Goal: Task Accomplishment & Management: Manage account settings

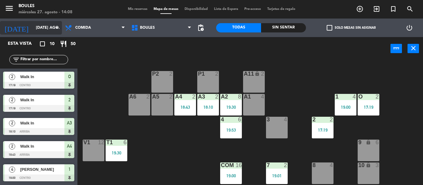
click at [43, 31] on input "[DATE] ago." at bounding box center [59, 28] width 52 height 11
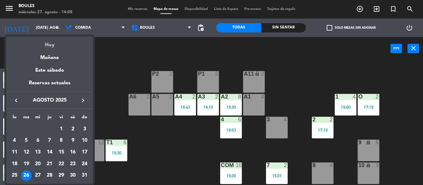
click at [50, 41] on div "Hoy" at bounding box center [49, 43] width 87 height 13
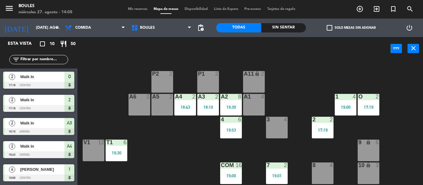
type input "mié. 27 ago."
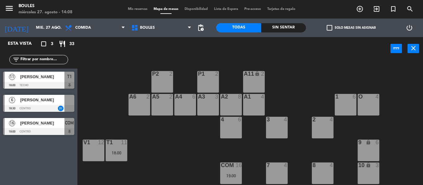
click at [234, 104] on div "A2 8" at bounding box center [231, 105] width 22 height 22
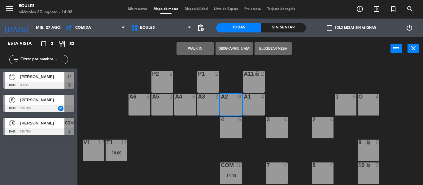
click at [355, 63] on div "P1 2 P2 2 A11 lock 2 A5 2 A6 2 A4 6 A3 3 A2 8 A1 4 1 6 O 4 4 6 3 4 2 4 V1 12 T1…" at bounding box center [252, 122] width 341 height 125
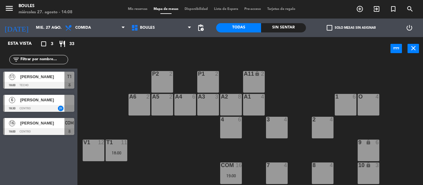
click at [343, 100] on div at bounding box center [345, 97] width 10 height 6
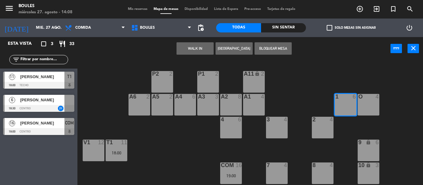
click at [233, 46] on button "[GEOGRAPHIC_DATA]" at bounding box center [233, 48] width 37 height 12
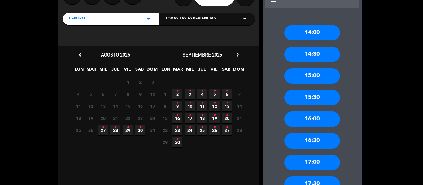
scroll to position [67, 0]
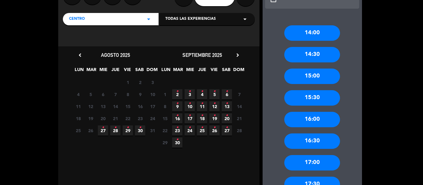
click at [102, 133] on span "27 •" at bounding box center [103, 131] width 10 height 10
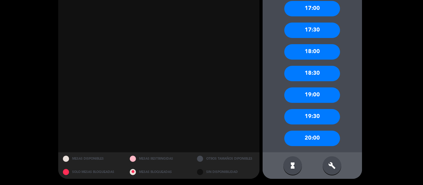
click at [310, 143] on div "20:00" at bounding box center [312, 138] width 56 height 15
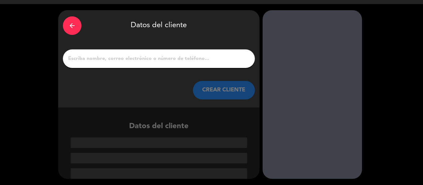
click at [149, 62] on input "1" at bounding box center [158, 58] width 183 height 9
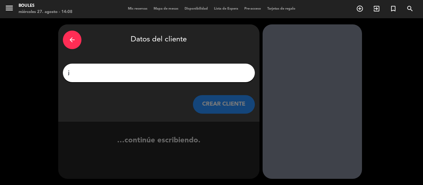
scroll to position [0, 0]
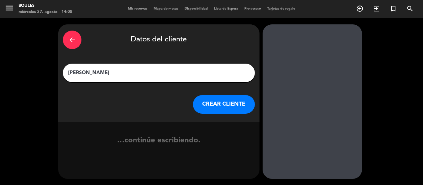
type input "[PERSON_NAME]"
click at [198, 96] on button "CREAR CLIENTE" at bounding box center [224, 104] width 62 height 19
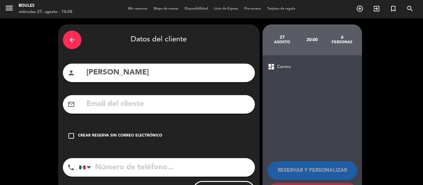
click at [116, 138] on div "Crear reserva sin correo electrónico" at bounding box center [120, 136] width 84 height 6
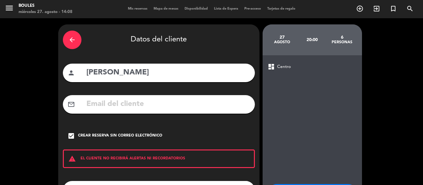
scroll to position [53, 0]
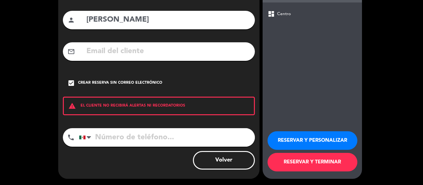
click at [324, 158] on button "RESERVAR Y TERMINAR" at bounding box center [312, 162] width 90 height 19
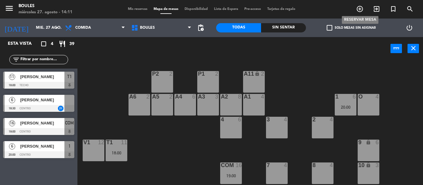
click at [361, 10] on icon "add_circle_outline" at bounding box center [359, 8] width 7 height 7
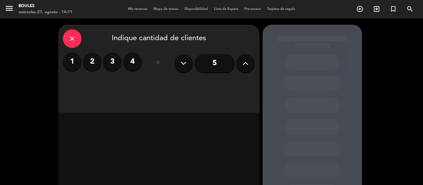
click at [212, 63] on input "5" at bounding box center [214, 63] width 40 height 19
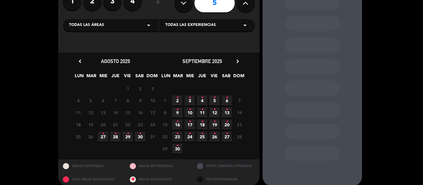
scroll to position [67, 0]
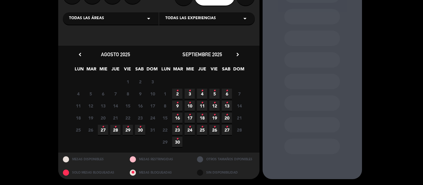
click at [102, 130] on icon "•" at bounding box center [103, 127] width 2 height 10
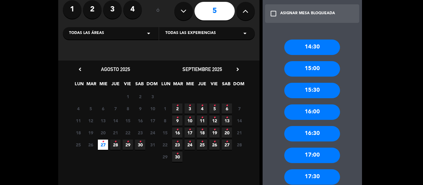
scroll to position [53, 0]
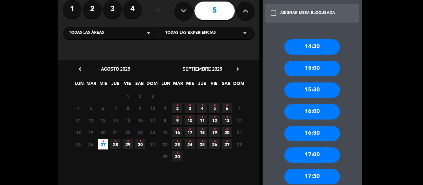
click at [315, 113] on div "16:00" at bounding box center [312, 111] width 56 height 15
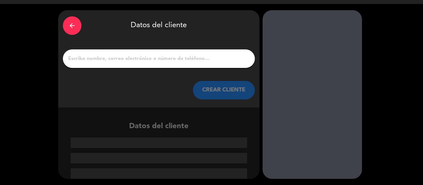
click at [150, 58] on input "1" at bounding box center [158, 58] width 183 height 9
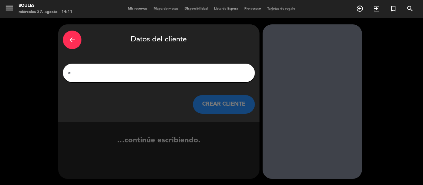
scroll to position [0, 0]
type input "c"
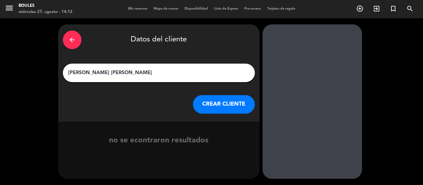
type input "[PERSON_NAME] [PERSON_NAME]"
click at [217, 107] on button "CREAR CLIENTE" at bounding box center [224, 104] width 62 height 19
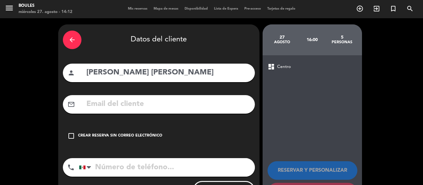
scroll to position [30, 0]
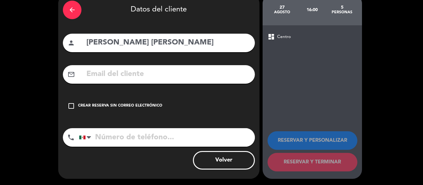
click at [70, 104] on icon "check_box_outline_blank" at bounding box center [70, 105] width 7 height 7
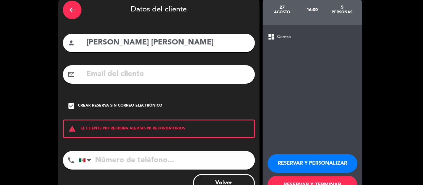
scroll to position [53, 0]
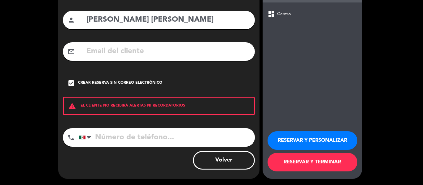
click at [294, 160] on button "RESERVAR Y TERMINAR" at bounding box center [312, 162] width 90 height 19
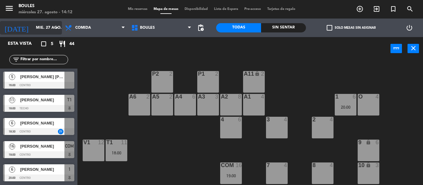
click at [57, 30] on icon "arrow_drop_down" at bounding box center [56, 27] width 7 height 7
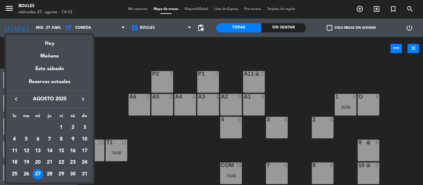
click at [25, 172] on div "26" at bounding box center [26, 174] width 11 height 11
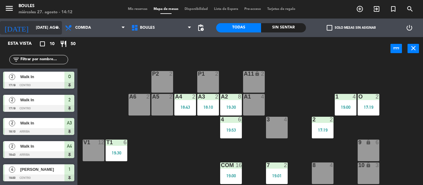
click at [58, 29] on icon "arrow_drop_down" at bounding box center [56, 27] width 7 height 7
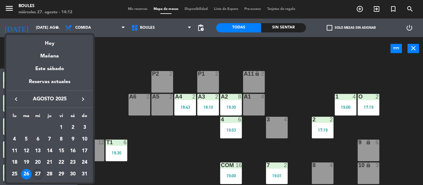
click at [38, 173] on div "27" at bounding box center [38, 174] width 11 height 11
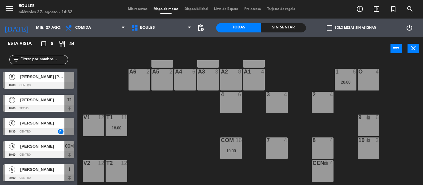
scroll to position [25, 0]
click at [119, 128] on div "18:00" at bounding box center [117, 128] width 22 height 4
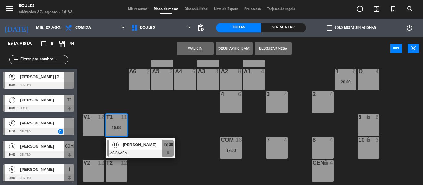
click at [164, 136] on div "P1 2 P2 2 A11 lock 2 A5 2 A6 2 A4 6 A3 3 A2 8 A1 4 1 6 20:00 O 4 4 6 3 4 2 4 V1…" at bounding box center [252, 122] width 341 height 125
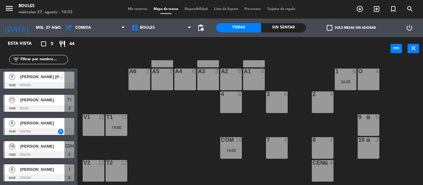
click at [57, 80] on span "[PERSON_NAME] [PERSON_NAME]" at bounding box center [42, 77] width 44 height 7
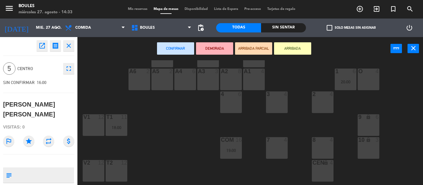
click at [233, 104] on div "4 6" at bounding box center [231, 103] width 22 height 22
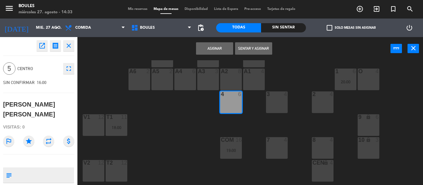
click at [230, 48] on button "Asignar" at bounding box center [214, 48] width 37 height 12
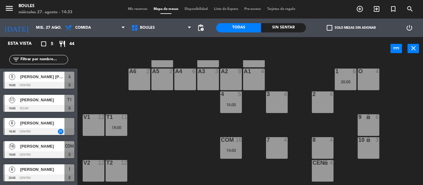
click at [180, 124] on div "P1 2 P2 2 A11 lock 2 A5 2 A6 2 A4 6 A3 3 A2 8 A1 4 1 6 20:00 O 4 4 5 16:00 3 4 …" at bounding box center [252, 122] width 341 height 125
click at [323, 147] on div "8 4" at bounding box center [323, 148] width 22 height 22
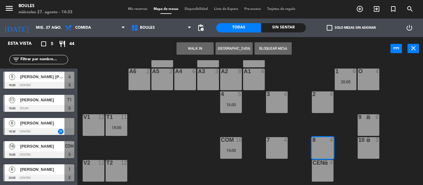
click at [202, 48] on button "WALK IN" at bounding box center [194, 48] width 37 height 12
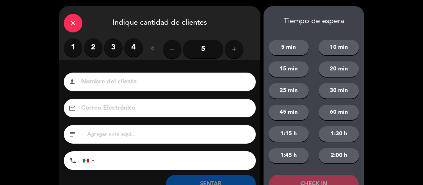
click at [234, 52] on icon "add" at bounding box center [233, 49] width 7 height 7
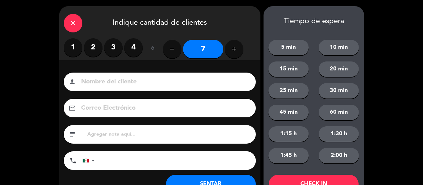
scroll to position [24, 0]
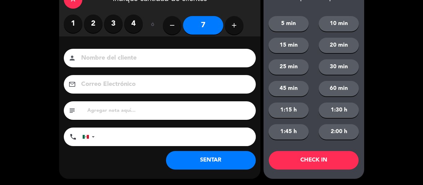
click at [219, 160] on button "SENTAR" at bounding box center [211, 160] width 90 height 19
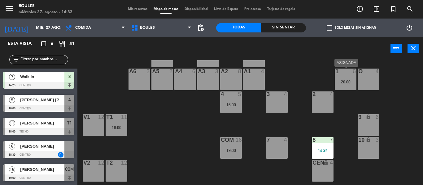
click at [344, 73] on div at bounding box center [345, 72] width 10 height 6
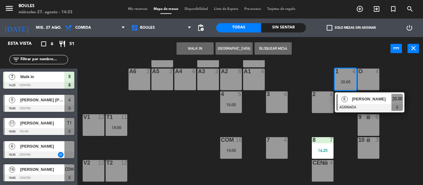
click at [358, 100] on span "[PERSON_NAME]" at bounding box center [372, 99] width 40 height 7
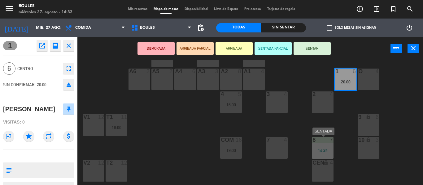
click at [318, 146] on div "8 7 14:25" at bounding box center [323, 148] width 22 height 22
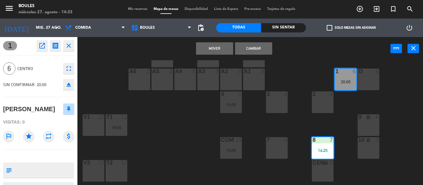
click at [221, 50] on button "Mover" at bounding box center [214, 48] width 37 height 12
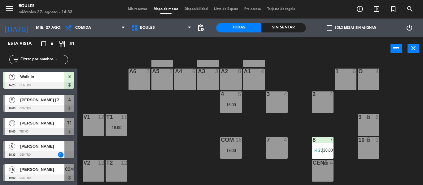
scroll to position [23, 0]
click at [39, 127] on div "[PERSON_NAME]" at bounding box center [42, 123] width 45 height 10
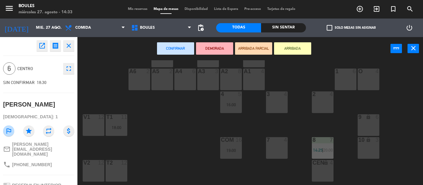
click at [351, 75] on div "1 6" at bounding box center [346, 72] width 22 height 6
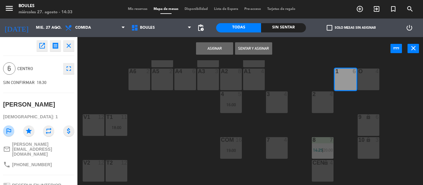
click at [225, 52] on button "Asignar" at bounding box center [214, 48] width 37 height 12
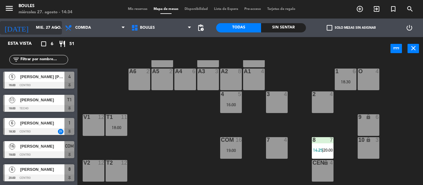
click at [57, 27] on icon "arrow_drop_down" at bounding box center [56, 27] width 7 height 7
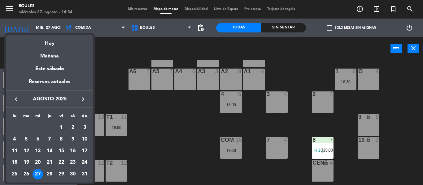
click at [27, 175] on div "26" at bounding box center [26, 174] width 11 height 11
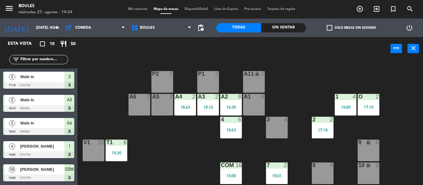
scroll to position [68, 0]
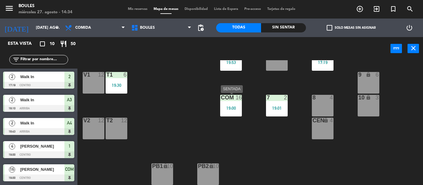
click at [225, 114] on div "COM 16 19:00" at bounding box center [231, 106] width 22 height 22
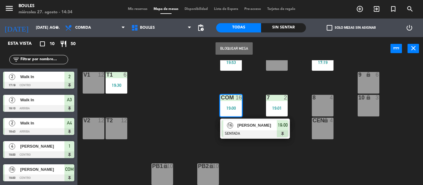
click at [190, 115] on div "P1 2 P2 2 A11 lock 2 A5 2 A6 2 A4 2 18:43 A3 2 18:10 A2 8 19:30 A1 4 1 4 19:00 …" at bounding box center [252, 122] width 341 height 125
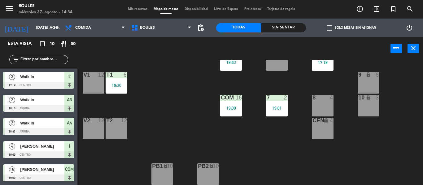
click at [117, 93] on div "T1 6 19:30" at bounding box center [117, 83] width 22 height 22
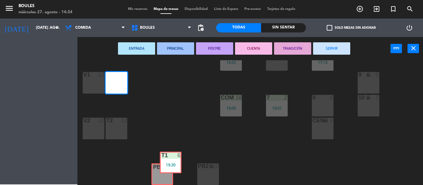
drag, startPoint x: 117, startPoint y: 93, endPoint x: 170, endPoint y: 172, distance: 94.8
click at [170, 172] on div "P1 2 P2 2 A11 lock 2 A5 2 A6 2 A4 2 18:43 A3 2 18:10 A2 8 19:30 A1 4 1 4 19:00 …" at bounding box center [252, 122] width 341 height 125
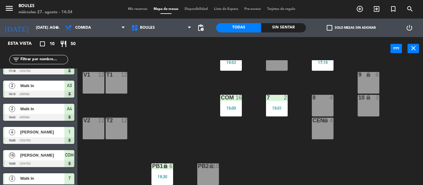
scroll to position [116, 0]
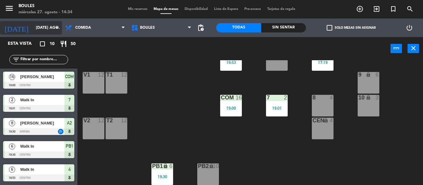
click at [55, 31] on icon "arrow_drop_down" at bounding box center [56, 27] width 7 height 7
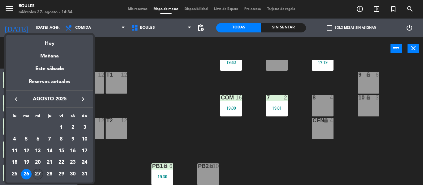
click at [39, 173] on div "27" at bounding box center [38, 174] width 11 height 11
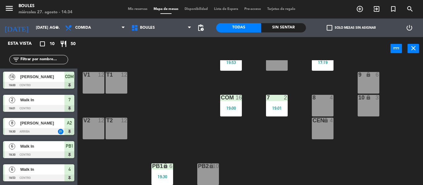
type input "mié. 27 ago."
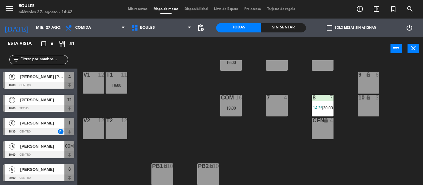
scroll to position [0, 0]
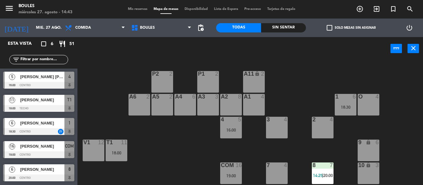
click at [367, 108] on div "O 4" at bounding box center [369, 105] width 22 height 22
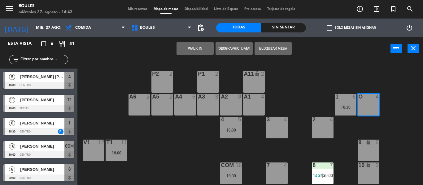
click at [190, 47] on button "WALK IN" at bounding box center [194, 48] width 37 height 12
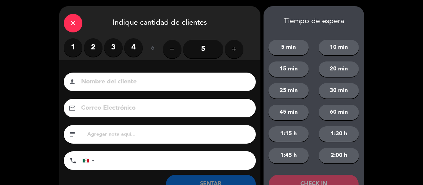
click at [104, 50] on div "1 2 3 4" at bounding box center [103, 47] width 79 height 19
click at [98, 50] on label "2" at bounding box center [93, 47] width 19 height 19
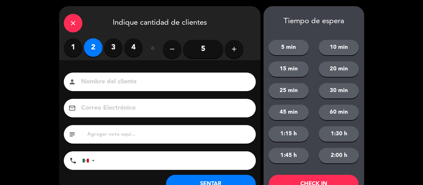
scroll to position [24, 0]
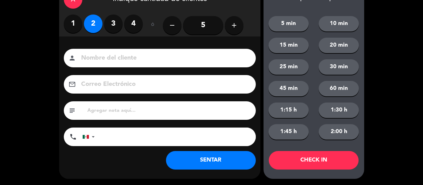
click at [219, 160] on button "SENTAR" at bounding box center [211, 160] width 90 height 19
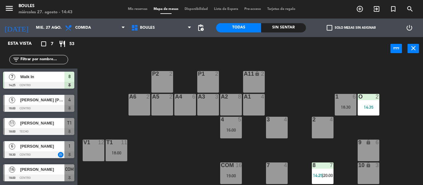
scroll to position [0, 0]
click at [292, 169] on div "P1 2 P2 2 A11 lock 2 A5 2 A6 2 A4 6 A3 3 A2 8 A1 4 1 6 18:30 O 2 14:35 4 5 16:0…" at bounding box center [252, 122] width 341 height 125
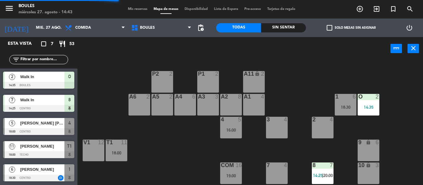
click at [270, 171] on div "7 4" at bounding box center [277, 174] width 22 height 22
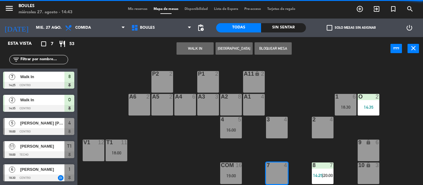
click at [191, 52] on button "WALK IN" at bounding box center [194, 48] width 37 height 12
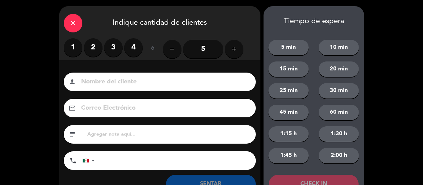
click at [116, 46] on label "3" at bounding box center [113, 47] width 19 height 19
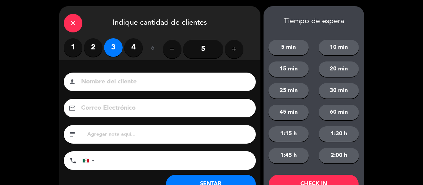
scroll to position [24, 0]
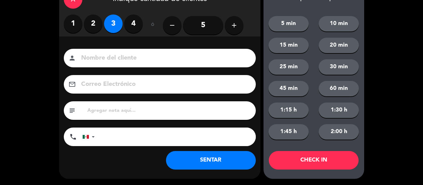
click at [225, 167] on button "SENTAR" at bounding box center [211, 160] width 90 height 19
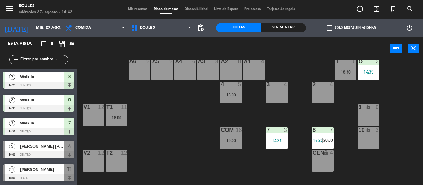
scroll to position [35, 0]
drag, startPoint x: 192, startPoint y: 140, endPoint x: 287, endPoint y: 108, distance: 100.7
click at [287, 108] on div "P1 2 P2 2 A11 lock 2 A5 2 A6 2 A4 6 A3 3 A2 8 A1 4 1 6 18:30 O 2 14:35 4 5 16:0…" at bounding box center [252, 122] width 341 height 125
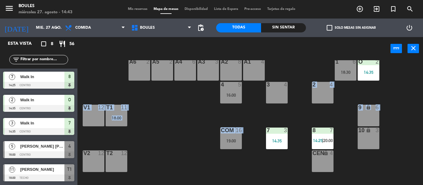
scroll to position [0, 0]
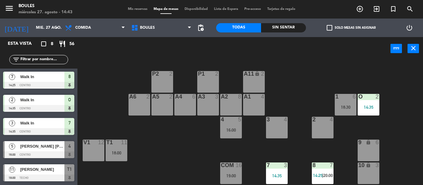
click at [338, 104] on div "1 6 18:30" at bounding box center [346, 105] width 22 height 22
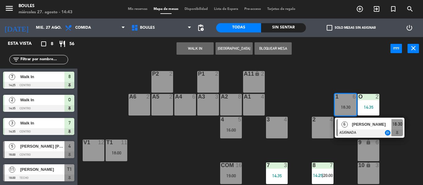
click at [233, 129] on div "16:00" at bounding box center [231, 130] width 22 height 4
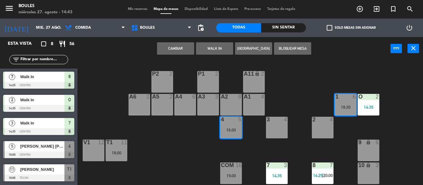
click at [169, 43] on button "Cambiar" at bounding box center [175, 48] width 37 height 12
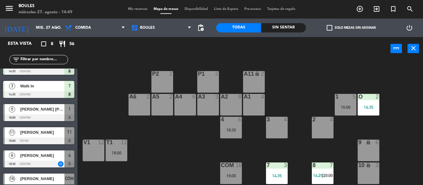
scroll to position [70, 0]
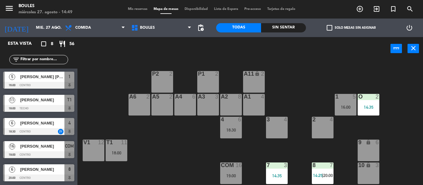
click at [50, 175] on div "[PERSON_NAME]" at bounding box center [42, 170] width 45 height 10
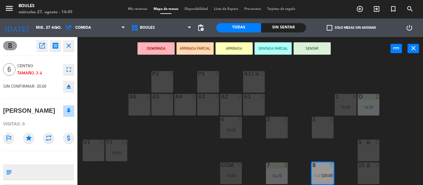
click at [41, 45] on icon "open_in_new" at bounding box center [41, 45] width 7 height 7
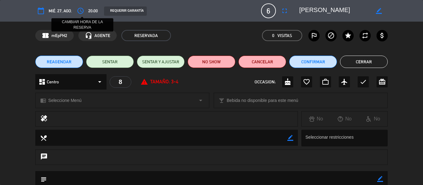
click at [81, 10] on icon "access_time" at bounding box center [80, 10] width 7 height 7
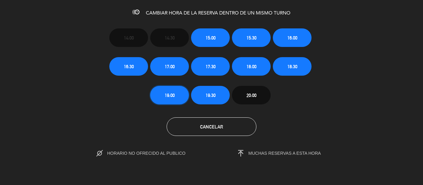
click at [178, 98] on button "19:00" at bounding box center [169, 95] width 39 height 19
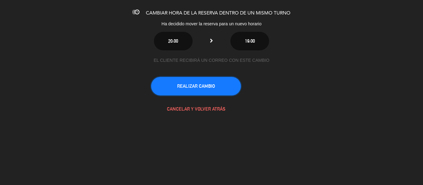
click at [207, 88] on button "REALIZAR CAMBIO" at bounding box center [196, 86] width 90 height 19
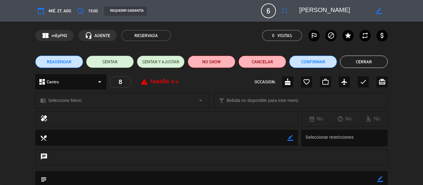
click at [376, 59] on button "Cerrar" at bounding box center [364, 62] width 48 height 12
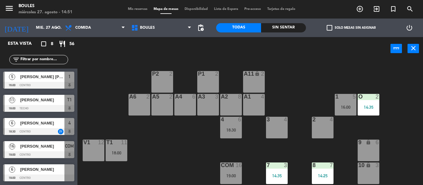
click at [35, 175] on div at bounding box center [38, 178] width 71 height 7
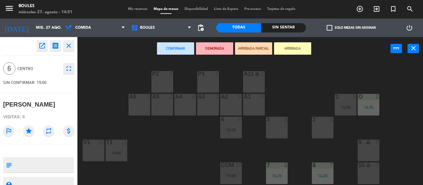
scroll to position [68, 0]
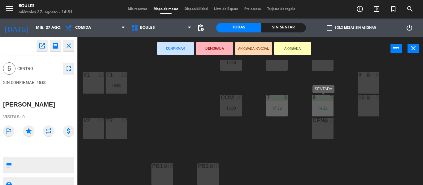
click at [318, 105] on div "8 7 14:25" at bounding box center [323, 106] width 22 height 22
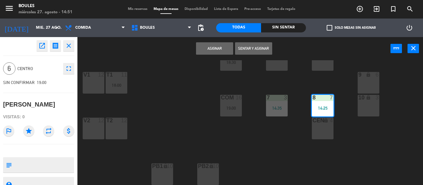
click at [222, 41] on div "Asignar Sentar y Asignar power_input close" at bounding box center [233, 49] width 313 height 24
click at [220, 48] on button "Asignar" at bounding box center [214, 48] width 37 height 12
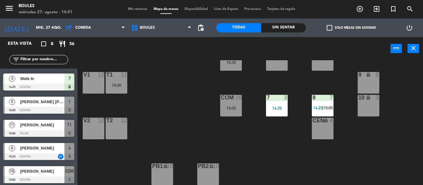
scroll to position [0, 0]
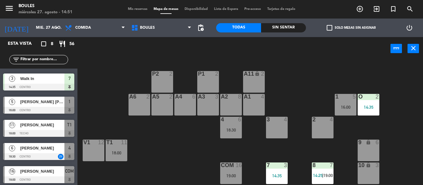
click at [313, 141] on div "P1 2 P2 2 A11 lock 2 A5 2 A6 2 A4 6 A3 3 A2 8 A1 4 1 5 16:00 O 2 14:35 4 6 18:3…" at bounding box center [252, 122] width 341 height 125
click at [319, 130] on div "2 4" at bounding box center [323, 128] width 22 height 22
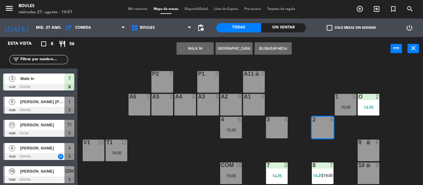
click at [216, 53] on button "[GEOGRAPHIC_DATA]" at bounding box center [233, 48] width 37 height 12
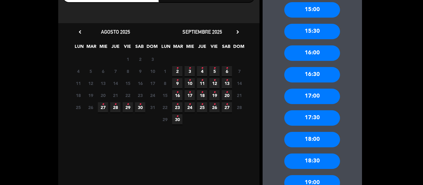
scroll to position [92, 0]
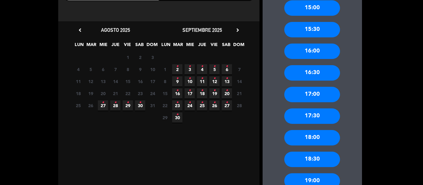
click at [321, 78] on div "16:30" at bounding box center [312, 72] width 56 height 15
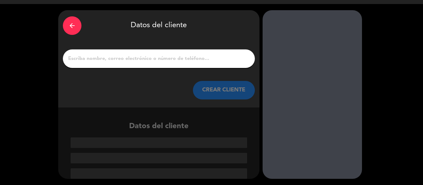
scroll to position [15, 0]
click at [110, 58] on input "1" at bounding box center [158, 58] width 183 height 9
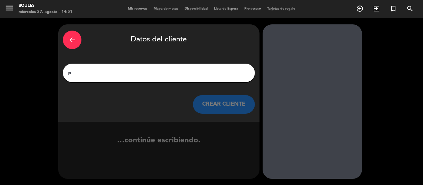
scroll to position [0, 0]
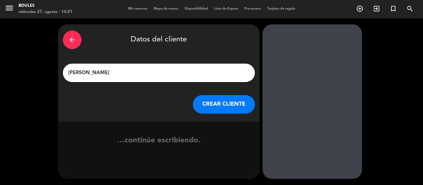
type input "[PERSON_NAME]"
click at [230, 102] on button "CREAR CLIENTE" at bounding box center [224, 104] width 62 height 19
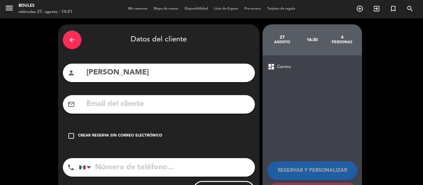
click at [131, 132] on div "check_box_outline_blank Crear reserva sin correo electrónico" at bounding box center [159, 136] width 192 height 19
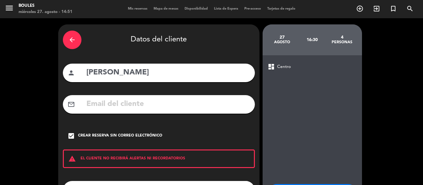
scroll to position [53, 0]
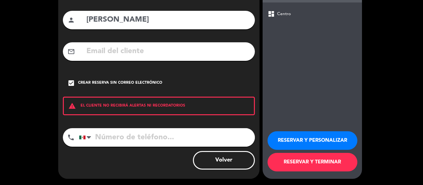
click at [290, 163] on button "RESERVAR Y TERMINAR" at bounding box center [312, 162] width 90 height 19
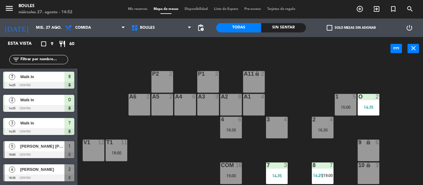
scroll to position [93, 0]
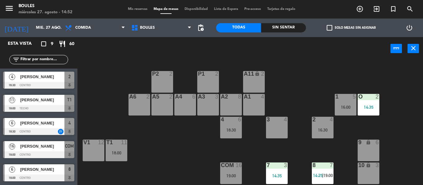
click at [42, 85] on div at bounding box center [38, 85] width 71 height 7
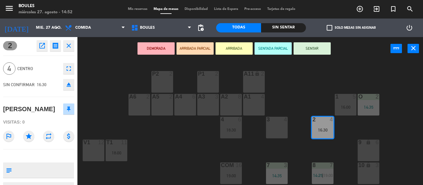
click at [41, 47] on icon "open_in_new" at bounding box center [41, 45] width 7 height 7
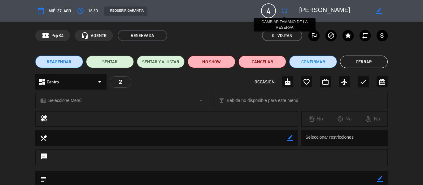
click at [282, 6] on button "fullscreen" at bounding box center [284, 10] width 11 height 11
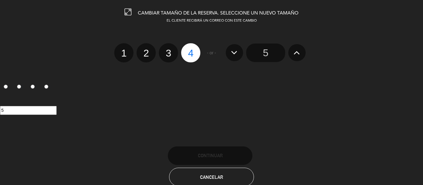
click at [144, 56] on label "2" at bounding box center [146, 52] width 19 height 19
click at [144, 50] on input "2" at bounding box center [145, 48] width 4 height 4
radio input "true"
radio input "false"
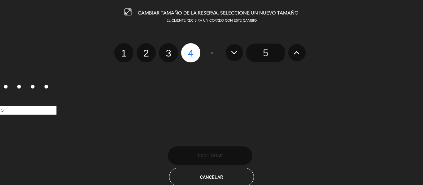
radio input "false"
radio input "true"
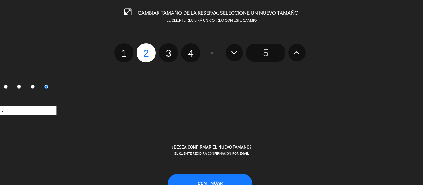
scroll to position [42, 0]
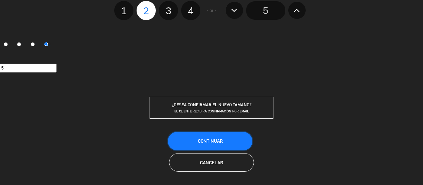
click at [215, 146] on button "Continuar" at bounding box center [210, 141] width 85 height 19
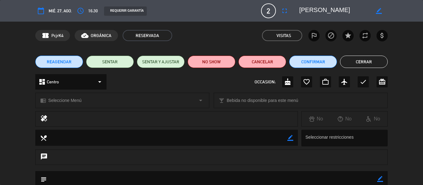
click at [358, 62] on button "Cerrar" at bounding box center [364, 62] width 48 height 12
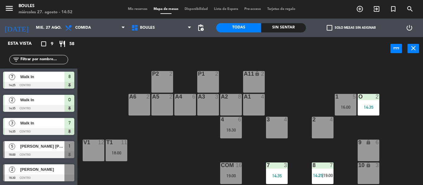
scroll to position [93, 0]
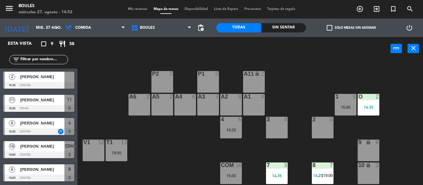
click at [44, 77] on span "[PERSON_NAME]" at bounding box center [42, 77] width 44 height 7
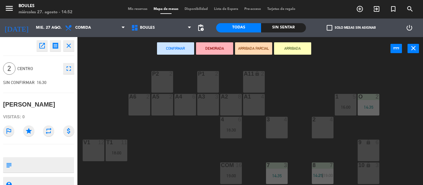
click at [323, 115] on div "P1 2 P2 2 A11 lock 2 A5 2 A6 2 A4 6 A3 3 A2 8 A1 4 1 5 16:00 O 2 14:35 4 6 18:3…" at bounding box center [252, 122] width 341 height 125
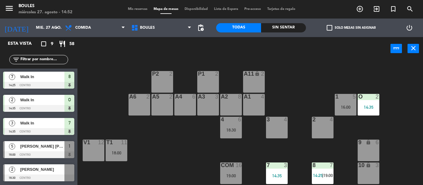
click at [51, 166] on div "[PERSON_NAME]" at bounding box center [42, 170] width 45 height 10
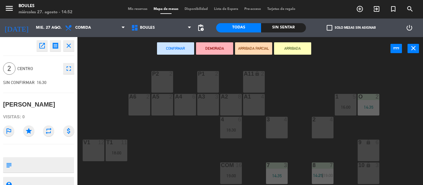
click at [322, 131] on div "2 4" at bounding box center [323, 128] width 22 height 22
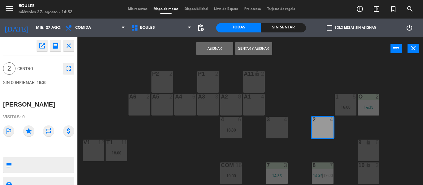
click at [230, 56] on div "Asignar Sentar y Asignar power_input close" at bounding box center [233, 49] width 313 height 24
click at [226, 44] on button "Asignar" at bounding box center [214, 48] width 37 height 12
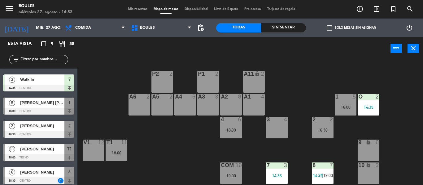
scroll to position [45, 0]
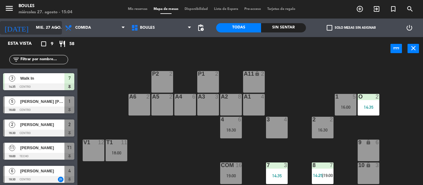
click at [38, 30] on input "mié. 27 ago." at bounding box center [59, 28] width 52 height 11
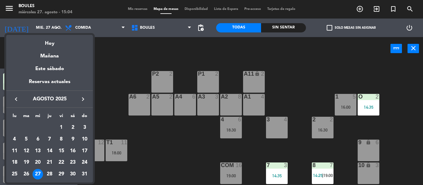
click at [83, 101] on icon "keyboard_arrow_right" at bounding box center [82, 99] width 7 height 7
click at [38, 139] on div "3" at bounding box center [38, 139] width 11 height 11
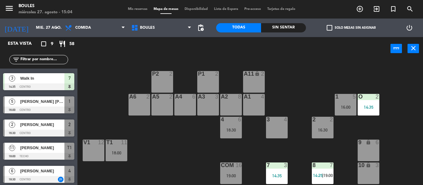
type input "mié. [DATE]"
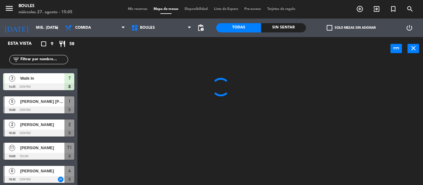
scroll to position [0, 0]
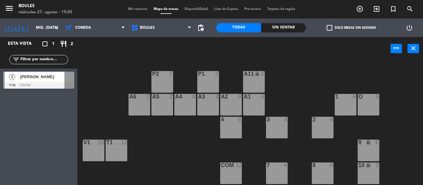
click at [116, 56] on div "power_input close" at bounding box center [233, 49] width 313 height 24
click at [359, 9] on icon "add_circle_outline" at bounding box center [359, 8] width 7 height 7
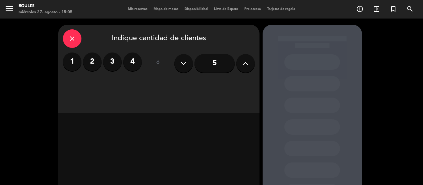
click at [246, 64] on icon at bounding box center [245, 63] width 6 height 9
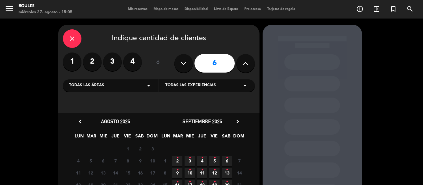
scroll to position [43, 0]
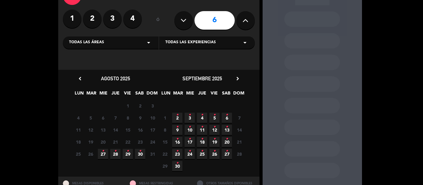
click at [189, 117] on icon "•" at bounding box center [190, 115] width 2 height 10
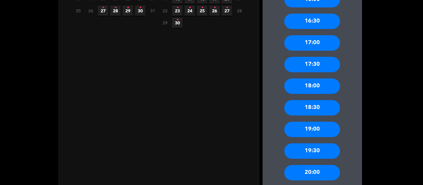
scroll to position [221, 0]
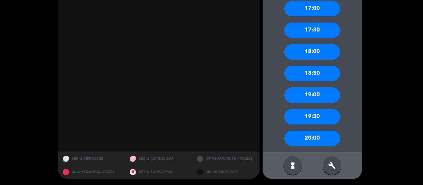
click at [314, 141] on div "20:00" at bounding box center [312, 138] width 56 height 15
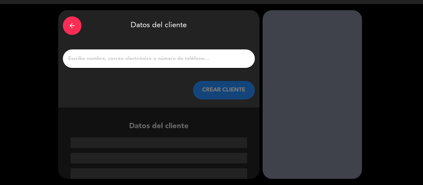
click at [203, 62] on input "1" at bounding box center [158, 58] width 183 height 9
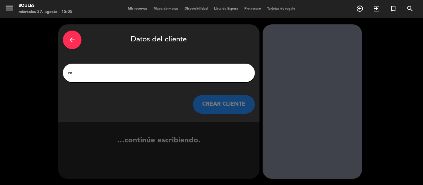
scroll to position [0, 0]
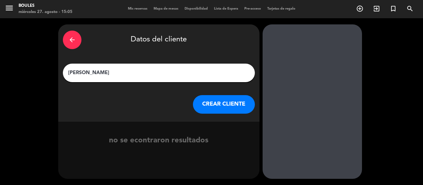
type input "[PERSON_NAME]"
click at [228, 100] on button "CREAR CLIENTE" at bounding box center [224, 104] width 62 height 19
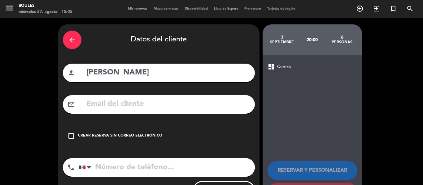
click at [74, 135] on icon "check_box_outline_blank" at bounding box center [70, 136] width 7 height 7
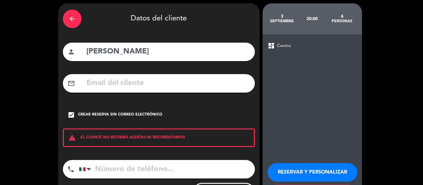
scroll to position [53, 0]
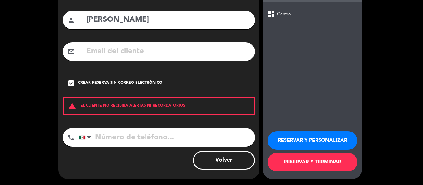
click at [303, 163] on button "RESERVAR Y TERMINAR" at bounding box center [312, 162] width 90 height 19
